Goal: Check status: Check status

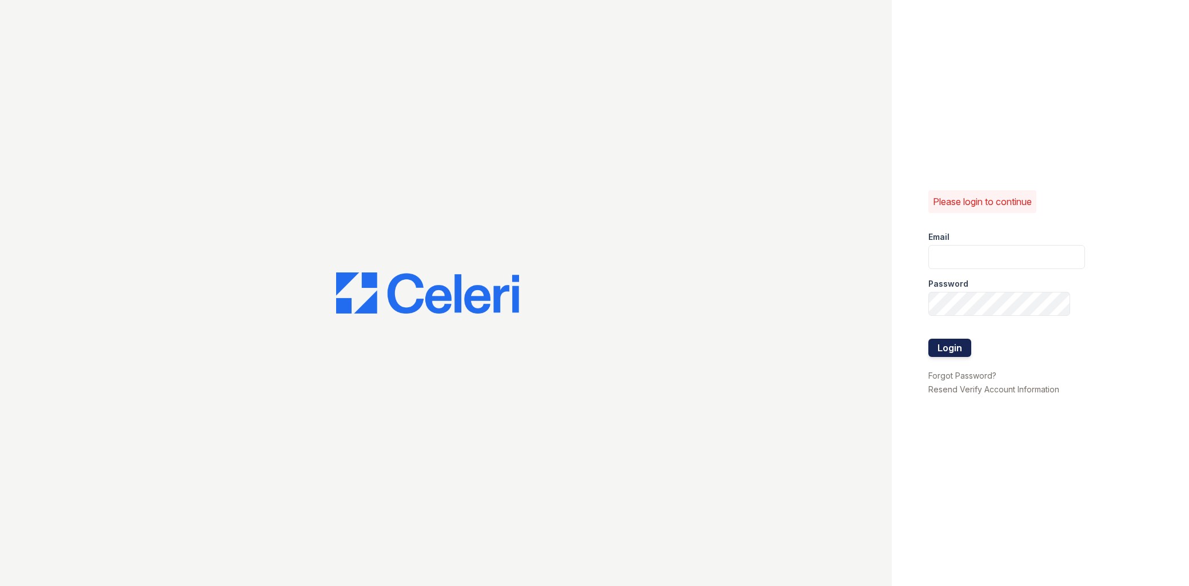
type input "[EMAIL_ADDRESS][DOMAIN_NAME]"
click at [963, 346] on button "Login" at bounding box center [949, 348] width 43 height 18
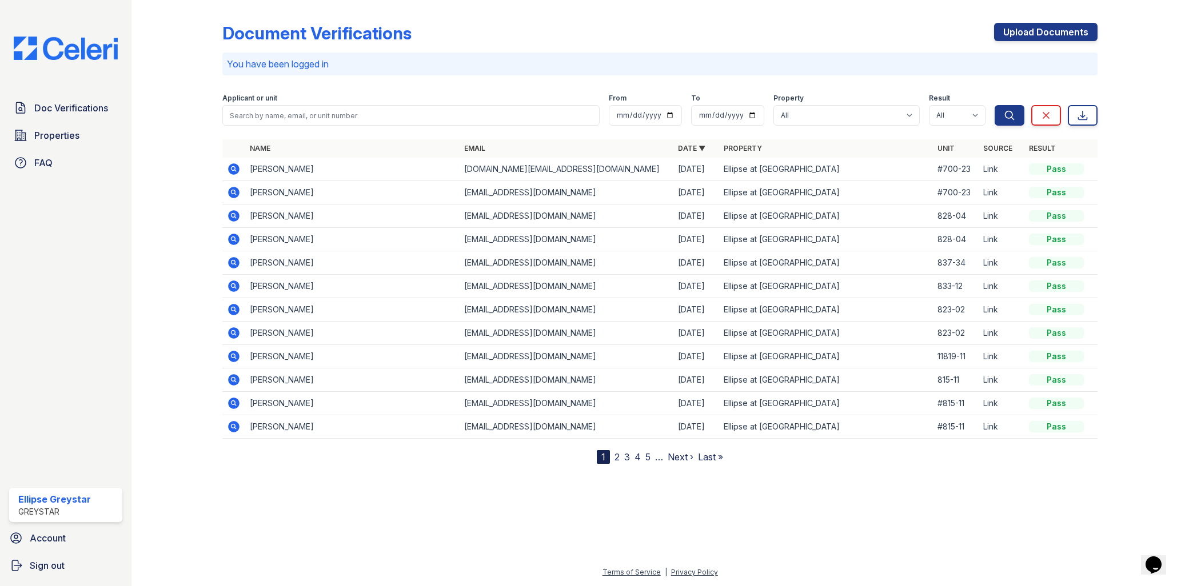
click at [229, 173] on icon at bounding box center [234, 169] width 14 height 14
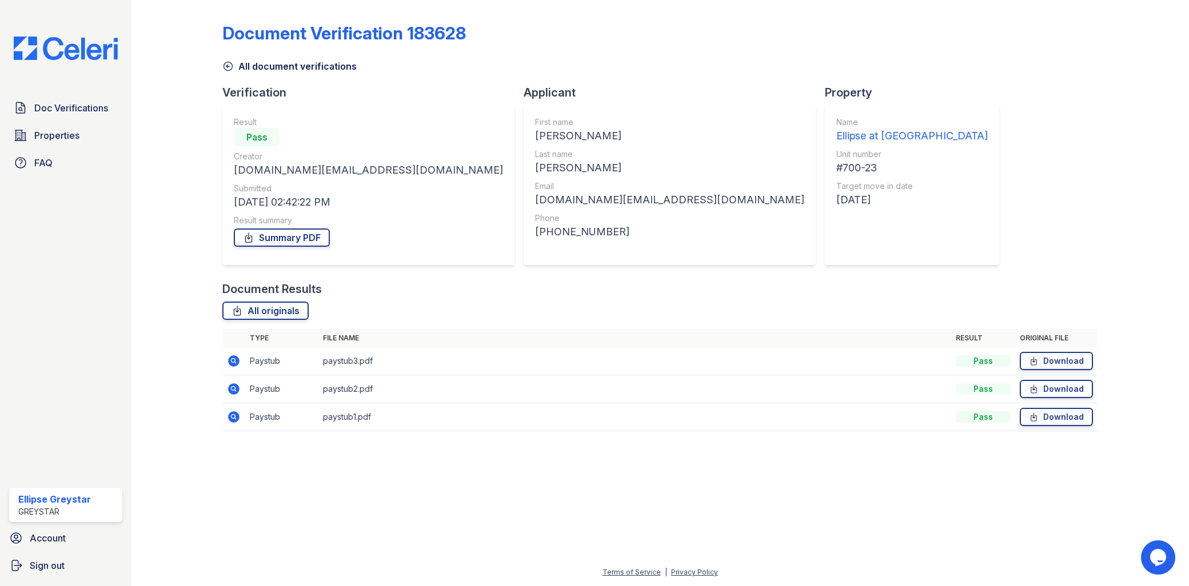
click at [239, 363] on icon at bounding box center [234, 361] width 14 height 14
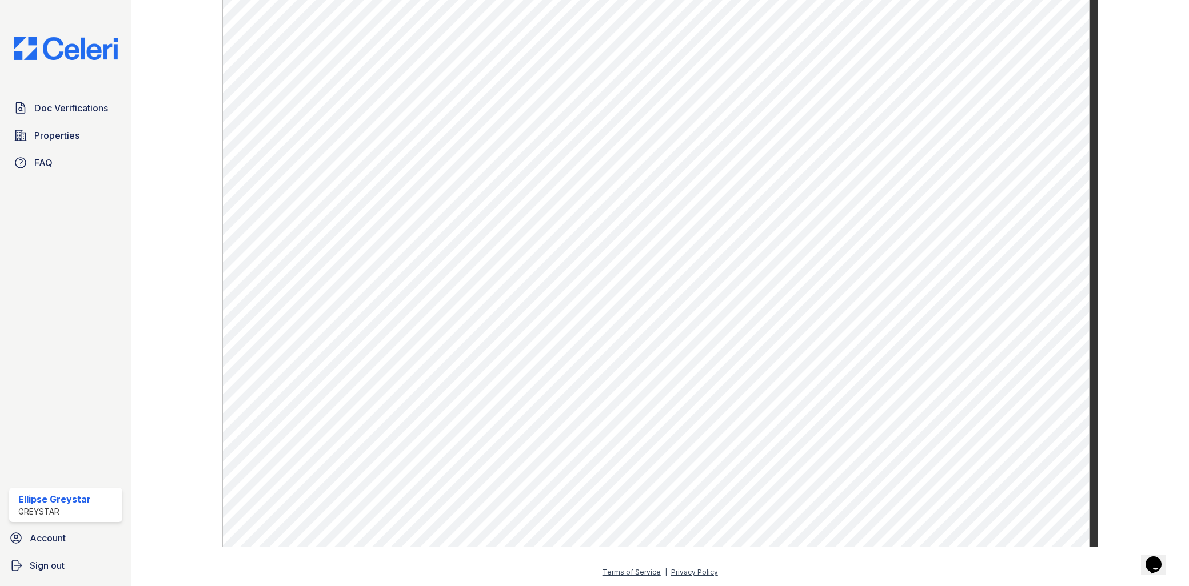
scroll to position [442, 0]
